Goal: Information Seeking & Learning: Understand process/instructions

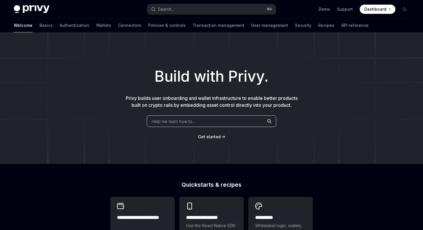
click at [381, 10] on span "Dashboard" at bounding box center [376, 9] width 22 height 6
click at [39, 26] on link "Basics" at bounding box center [45, 25] width 13 height 14
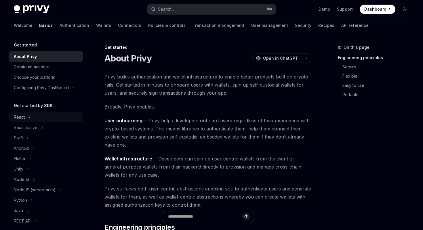
click at [22, 115] on div "React" at bounding box center [19, 117] width 11 height 7
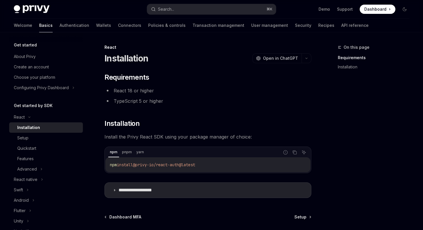
scroll to position [61, 0]
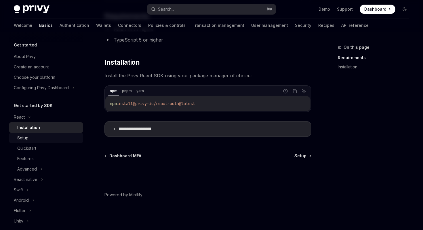
click at [62, 136] on div "Setup" at bounding box center [48, 137] width 62 height 7
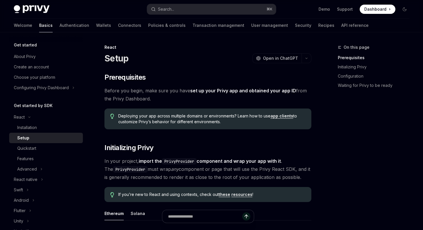
click at [23, 140] on div "Setup" at bounding box center [23, 137] width 12 height 7
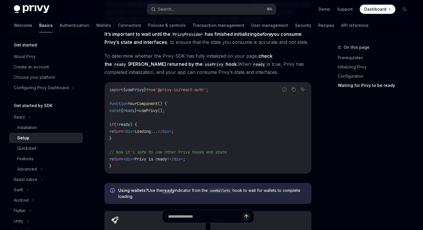
scroll to position [602, 0]
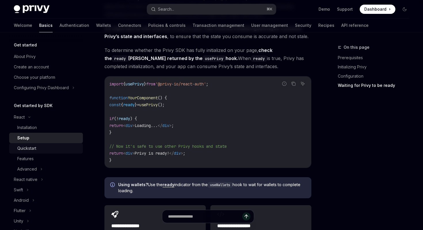
click at [46, 149] on div "Quickstart" at bounding box center [48, 148] width 62 height 7
type textarea "*"
